Goal: Transaction & Acquisition: Purchase product/service

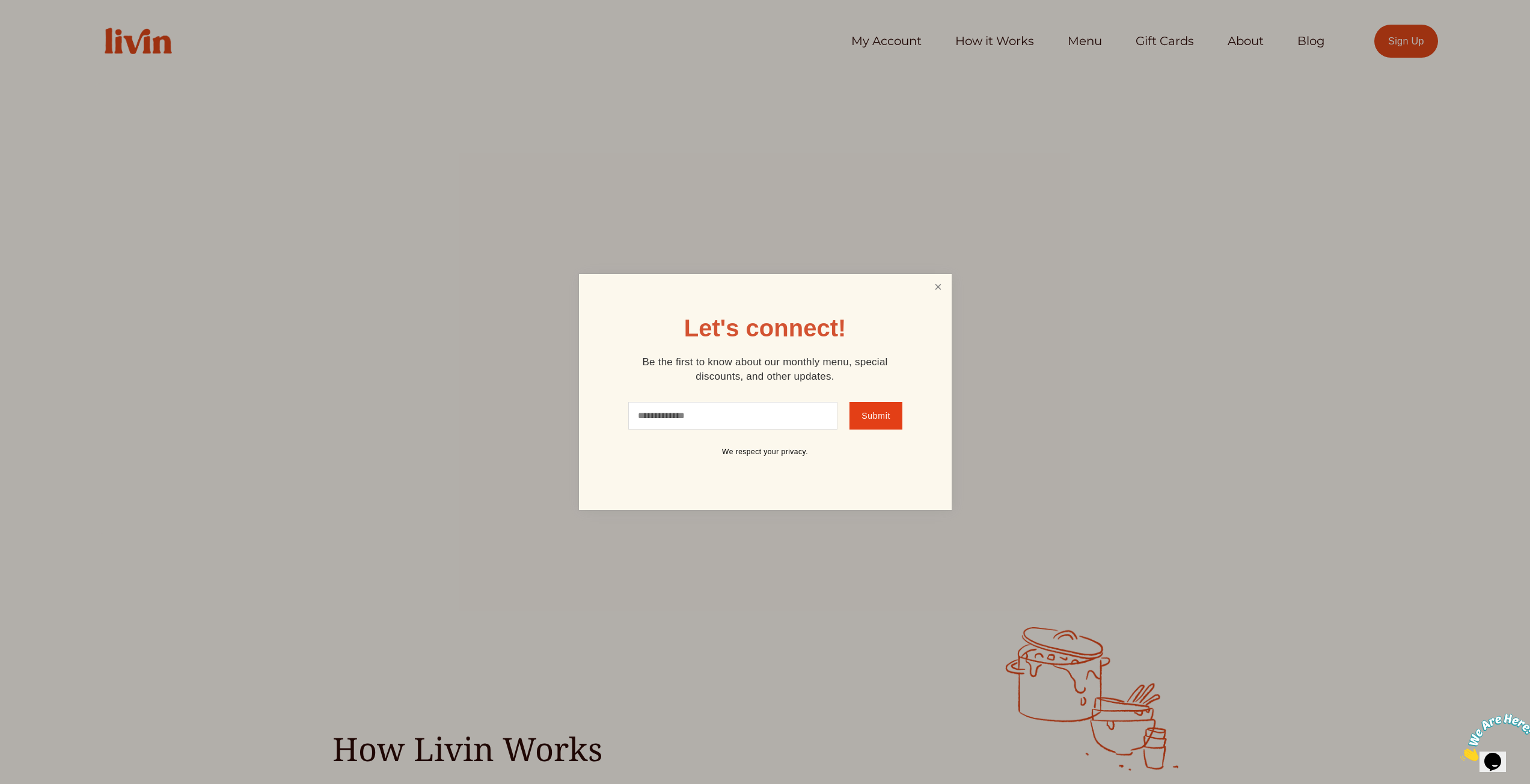
click at [938, 290] on link "Close" at bounding box center [938, 287] width 23 height 22
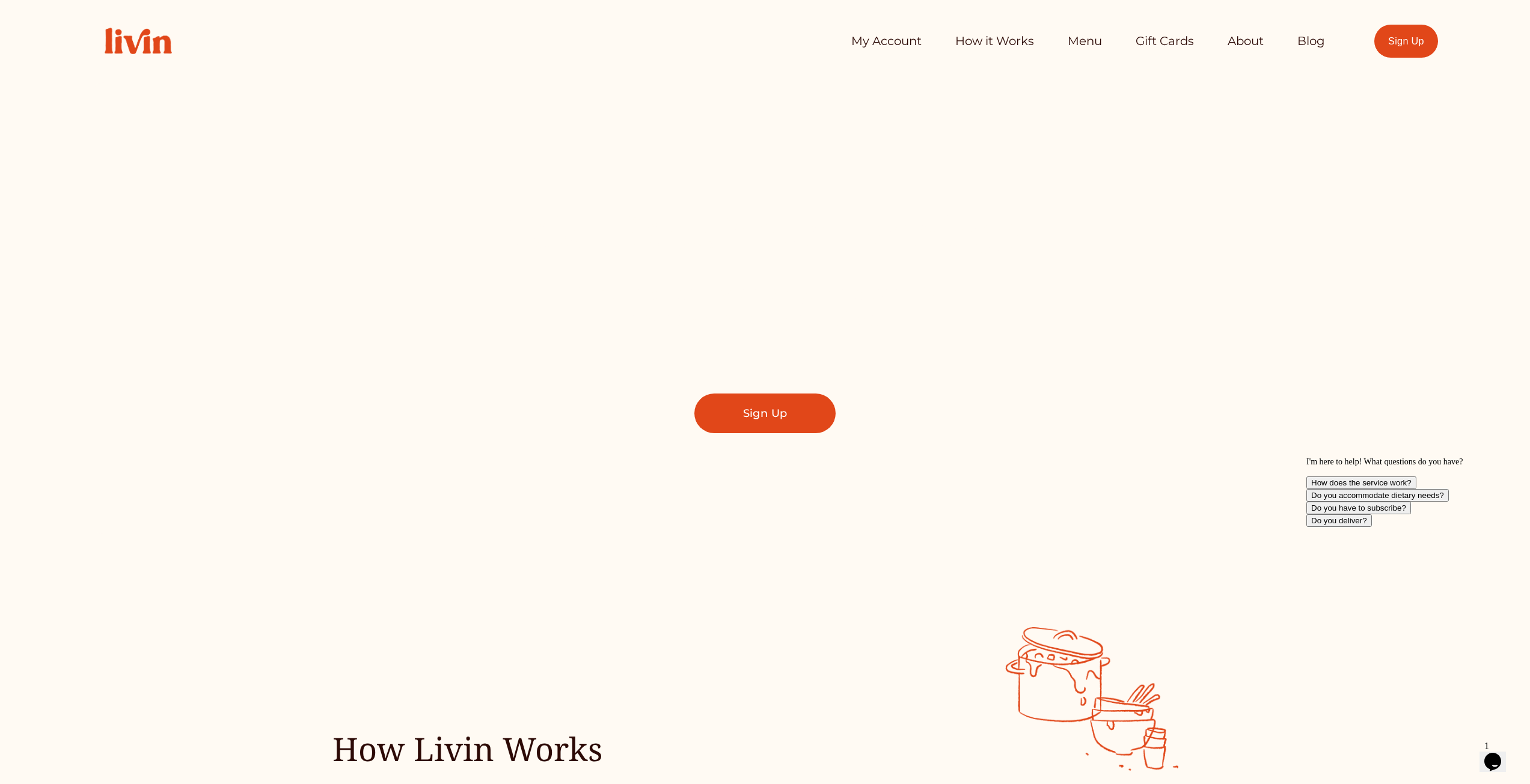
click at [1012, 40] on link "How it Works" at bounding box center [994, 41] width 78 height 24
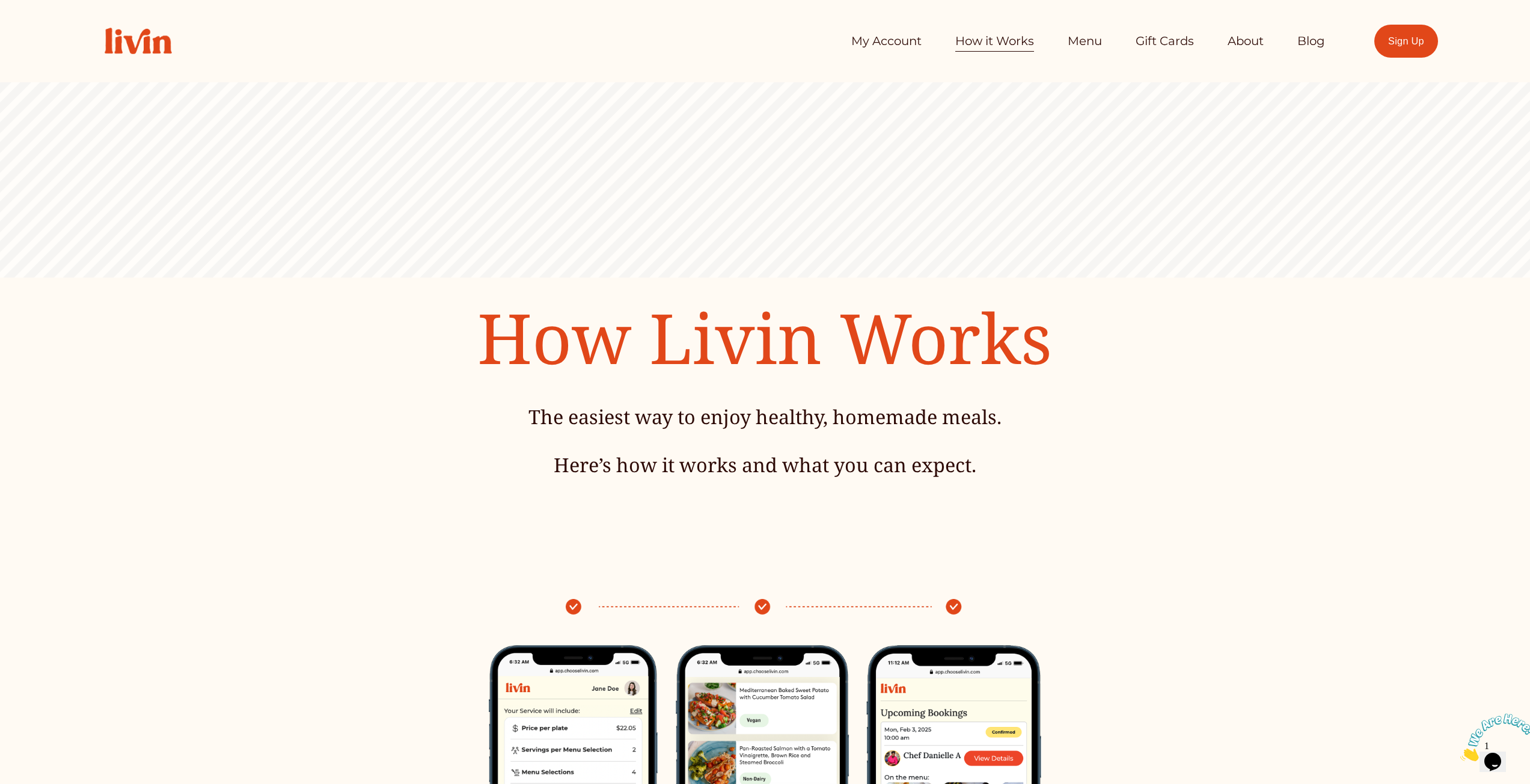
click at [1139, 39] on link "Gift Cards" at bounding box center [1164, 41] width 58 height 24
click at [1080, 41] on link "Menu" at bounding box center [1085, 41] width 34 height 24
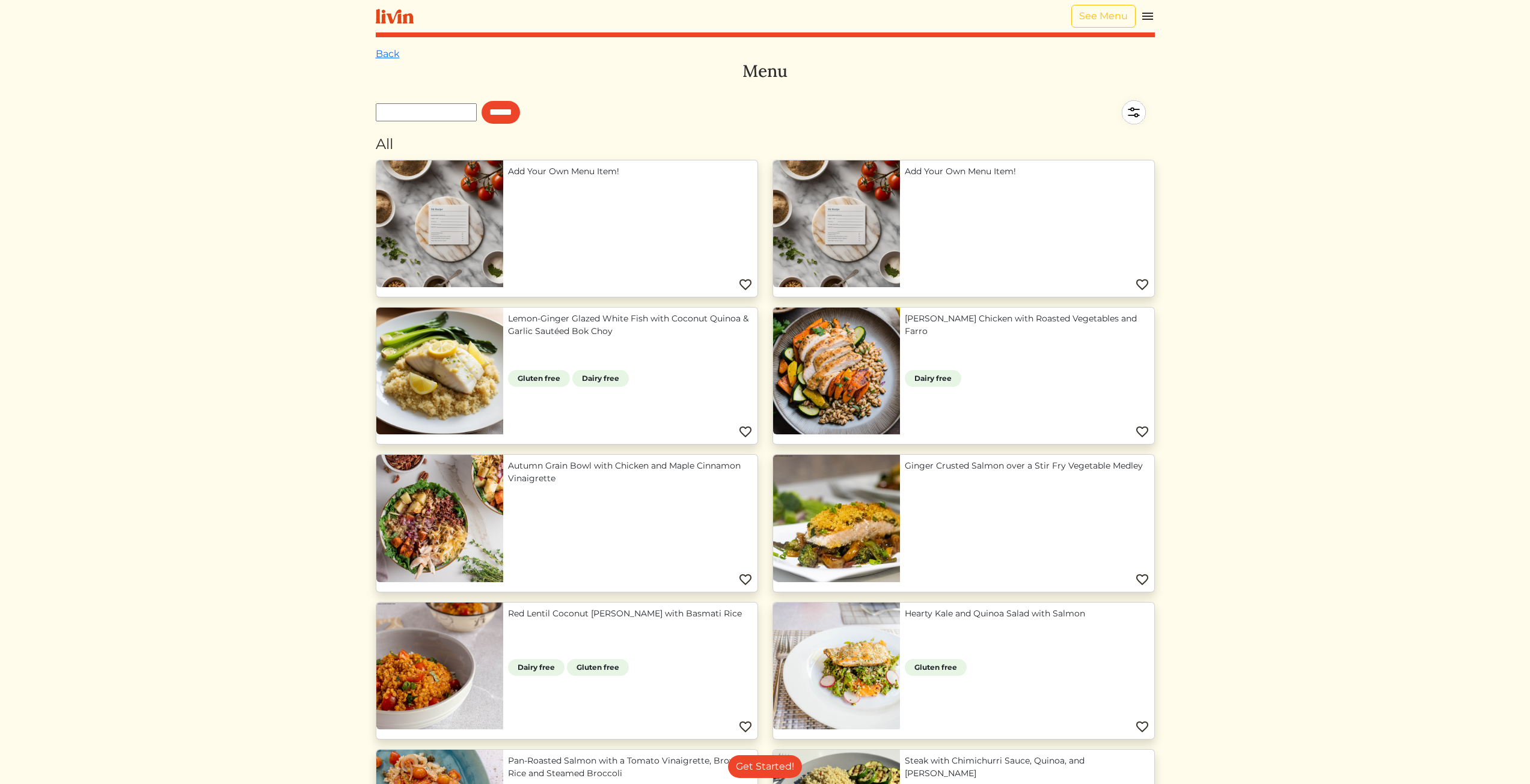
click at [293, 217] on html "See Menu Log In Book a Chef Become a Chef Browse Menu Back Menu ****** All Add …" at bounding box center [765, 392] width 1530 height 784
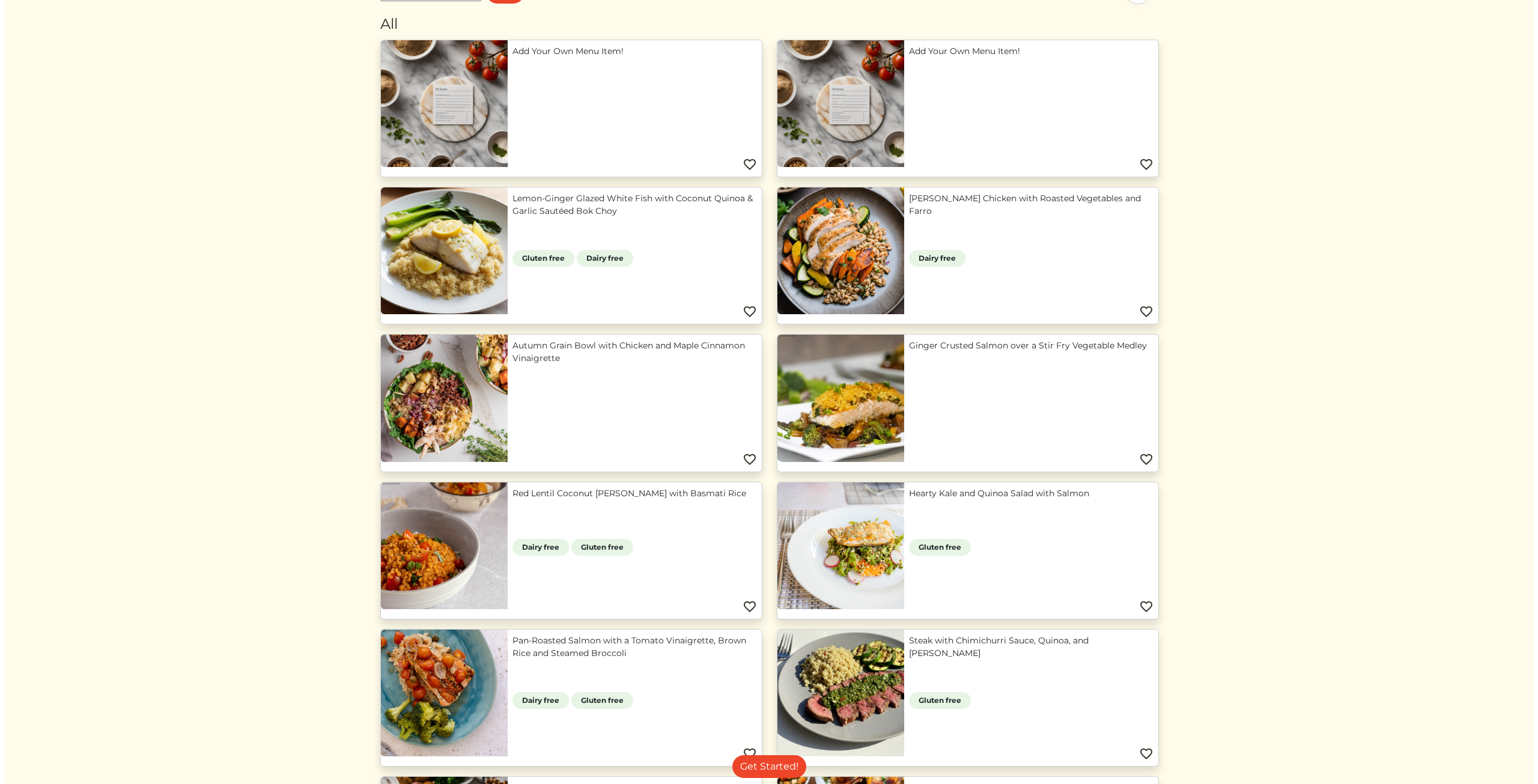
scroll to position [601, 0]
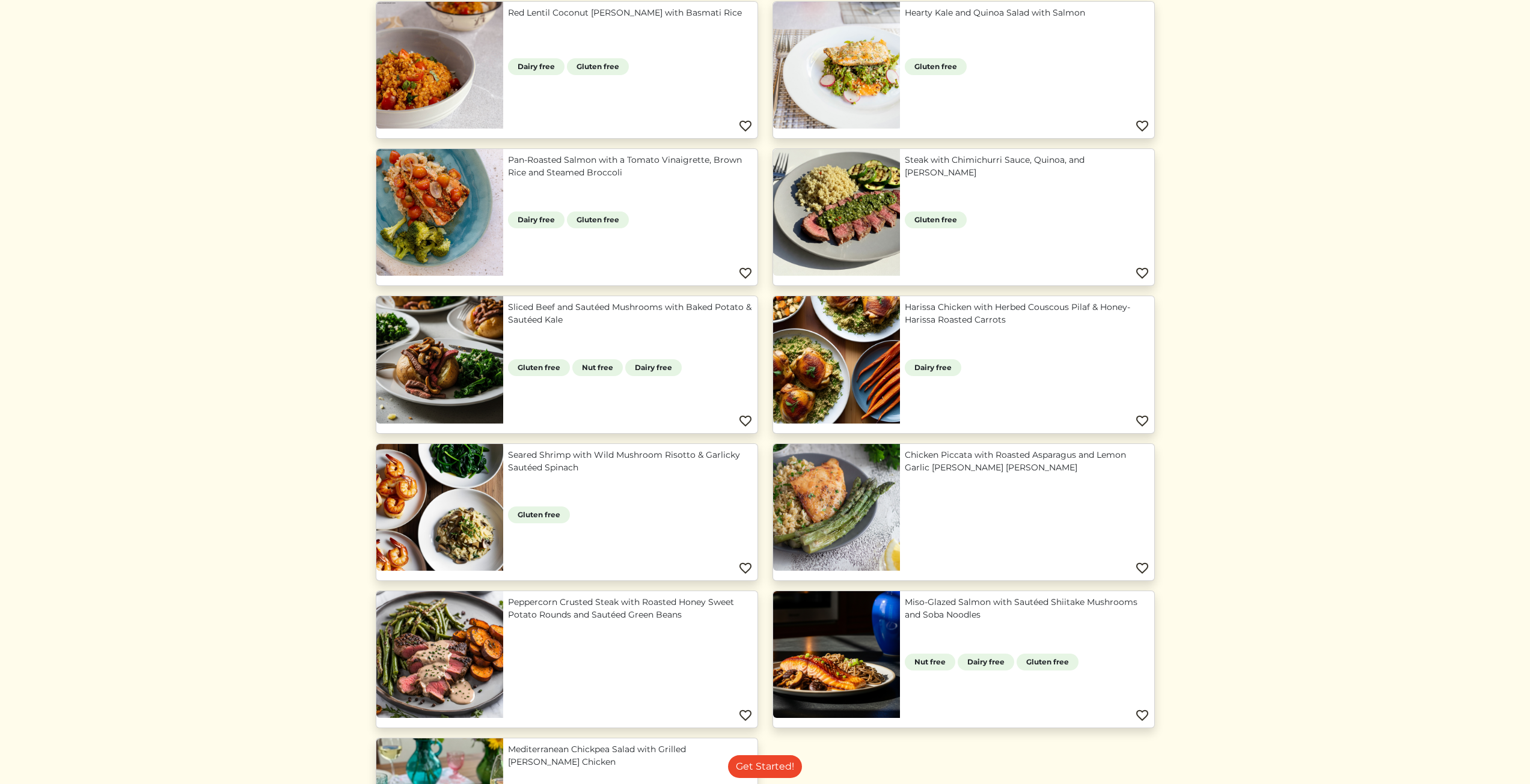
click at [1021, 474] on link "Chicken Piccata with Roasted Asparagus and Lemon Garlic Herb Brown Rice" at bounding box center [1027, 461] width 244 height 25
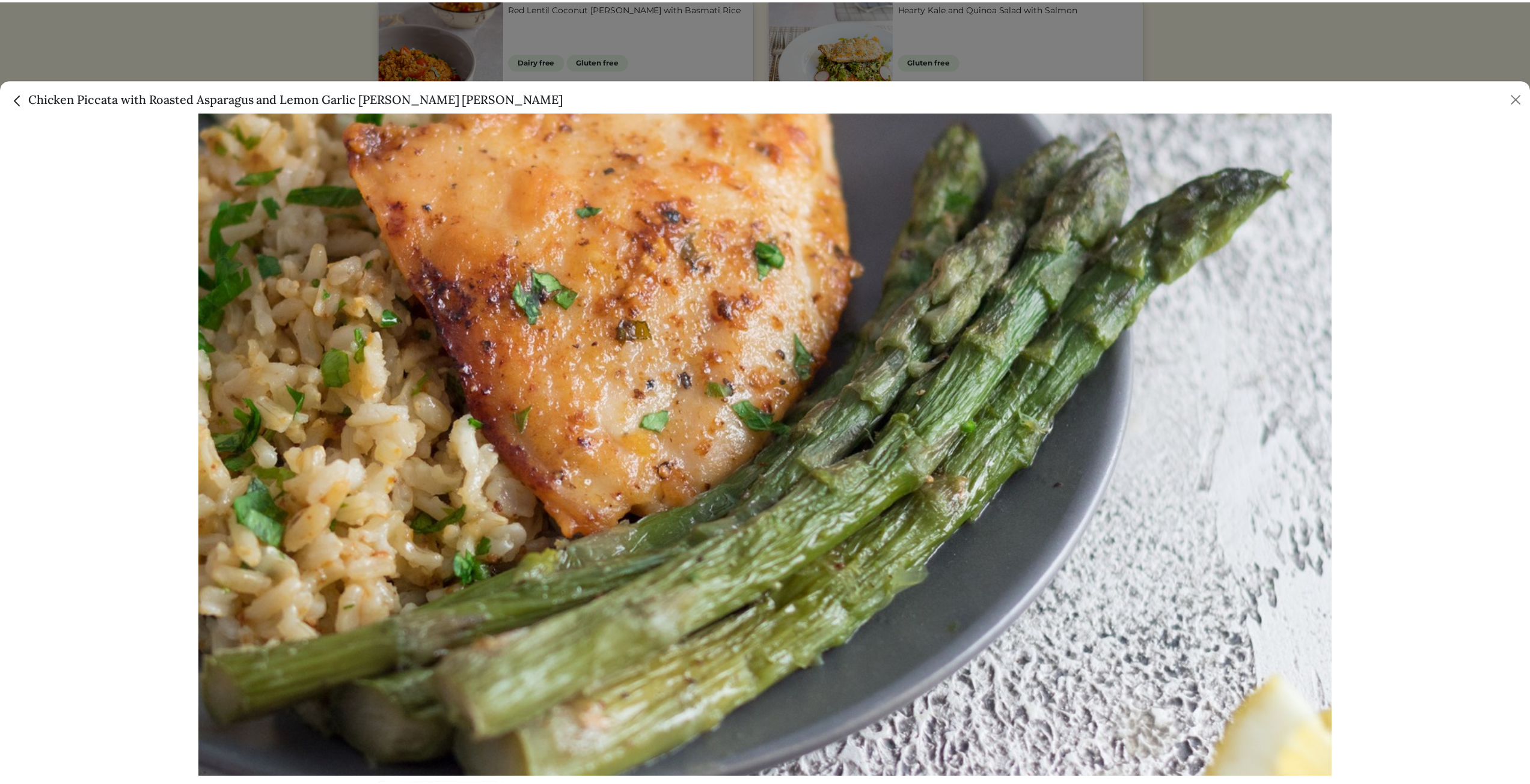
scroll to position [0, 0]
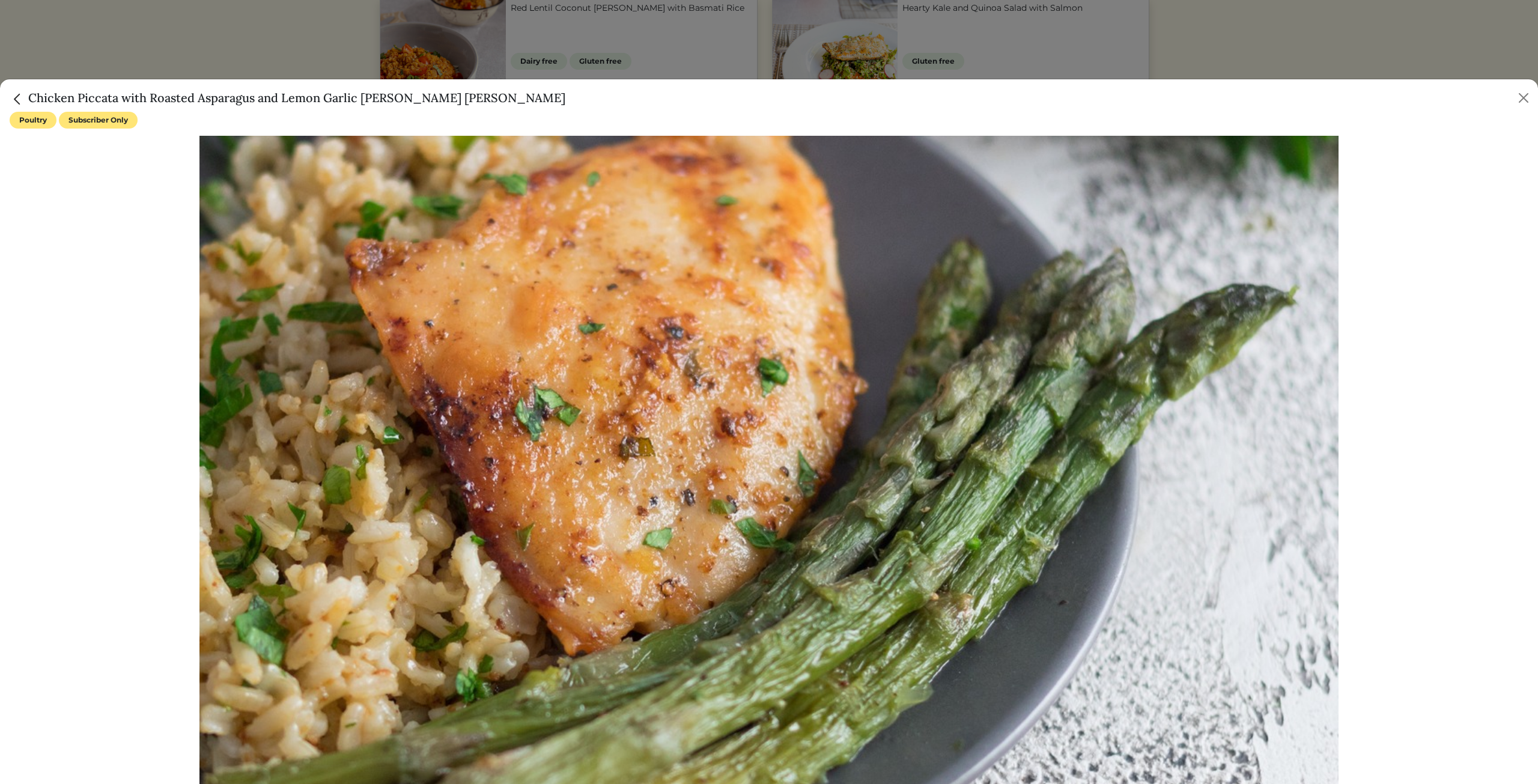
click at [19, 102] on img "Close" at bounding box center [18, 99] width 15 height 15
